Goal: Task Accomplishment & Management: Manage account settings

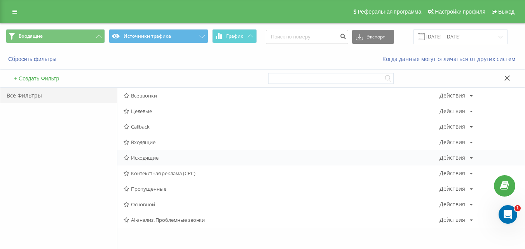
click at [151, 155] on span "Исходящие" at bounding box center [281, 157] width 316 height 5
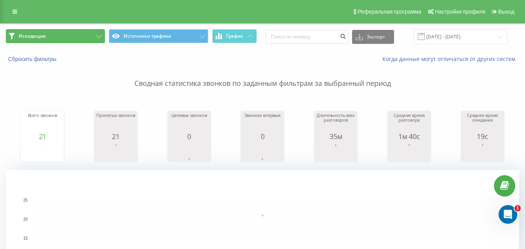
click at [88, 35] on button "Исходящие" at bounding box center [55, 36] width 99 height 14
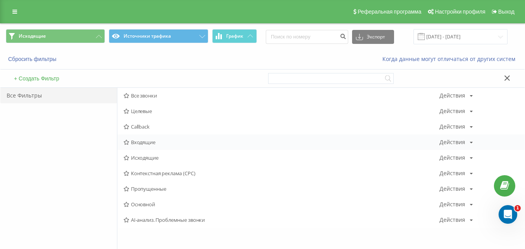
click at [139, 140] on span "Входящие" at bounding box center [281, 141] width 316 height 5
